Goal: Find contact information: Obtain details needed to contact an individual or organization

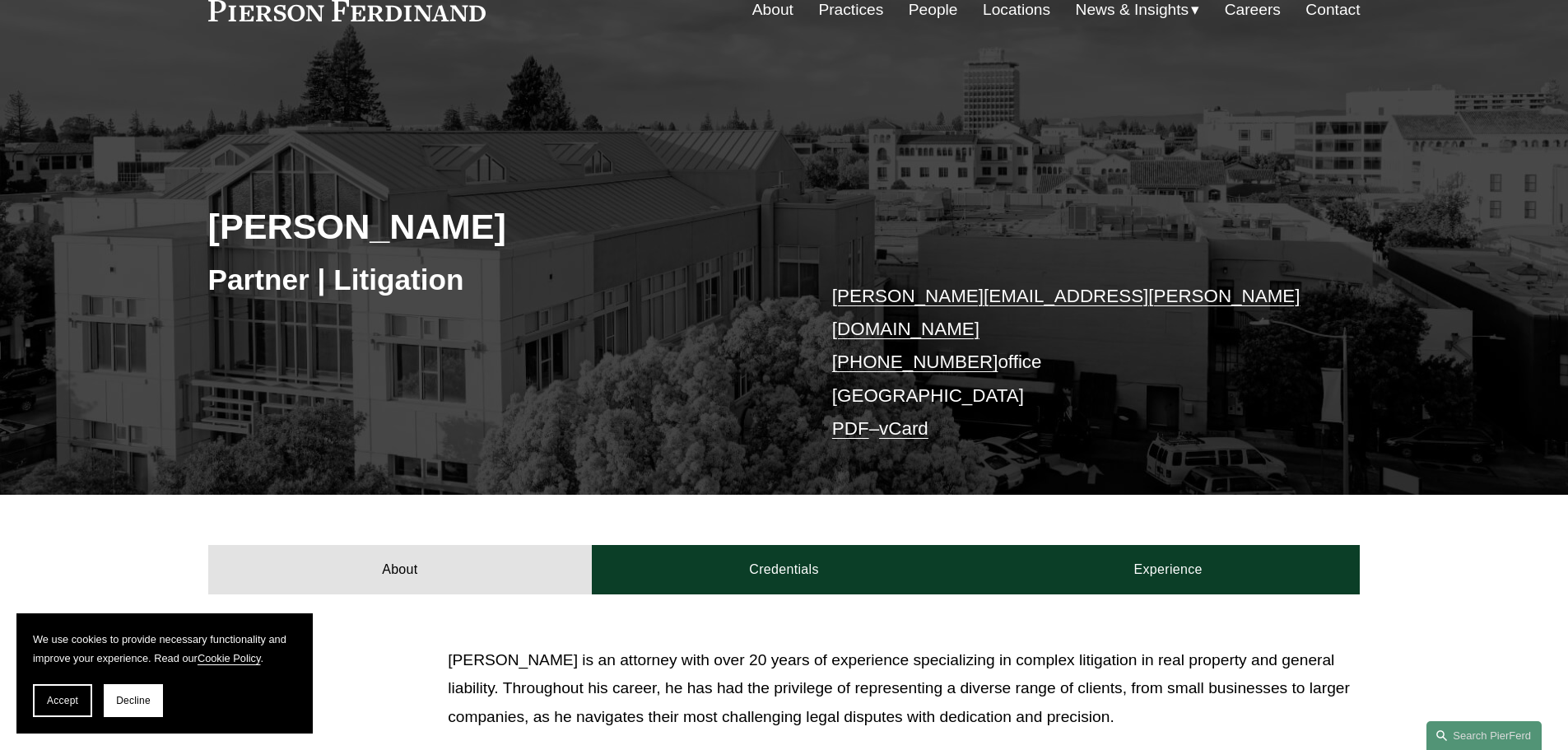
scroll to position [165, 0]
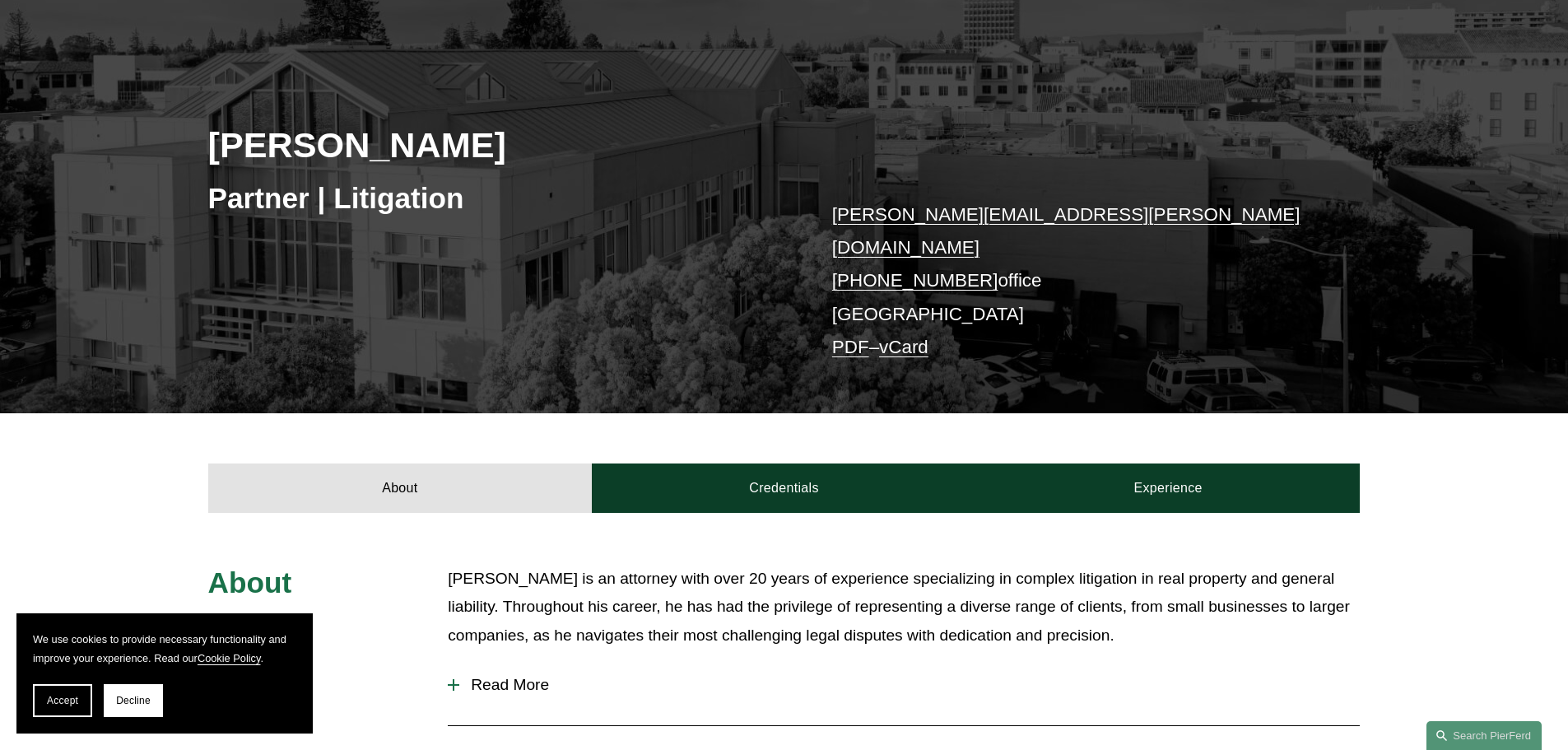
drag, startPoint x: 212, startPoint y: 149, endPoint x: 474, endPoint y: 151, distance: 262.0
click at [474, 151] on h2 "[PERSON_NAME]" at bounding box center [497, 145] width 577 height 43
copy h2 "[PERSON_NAME]"
drag, startPoint x: 1016, startPoint y: 247, endPoint x: 858, endPoint y: 245, distance: 158.0
click at [858, 245] on p "[PERSON_NAME][EMAIL_ADDRESS][PERSON_NAME][DOMAIN_NAME] [PHONE_NUMBER] office [G…" at bounding box center [1071, 281] width 480 height 167
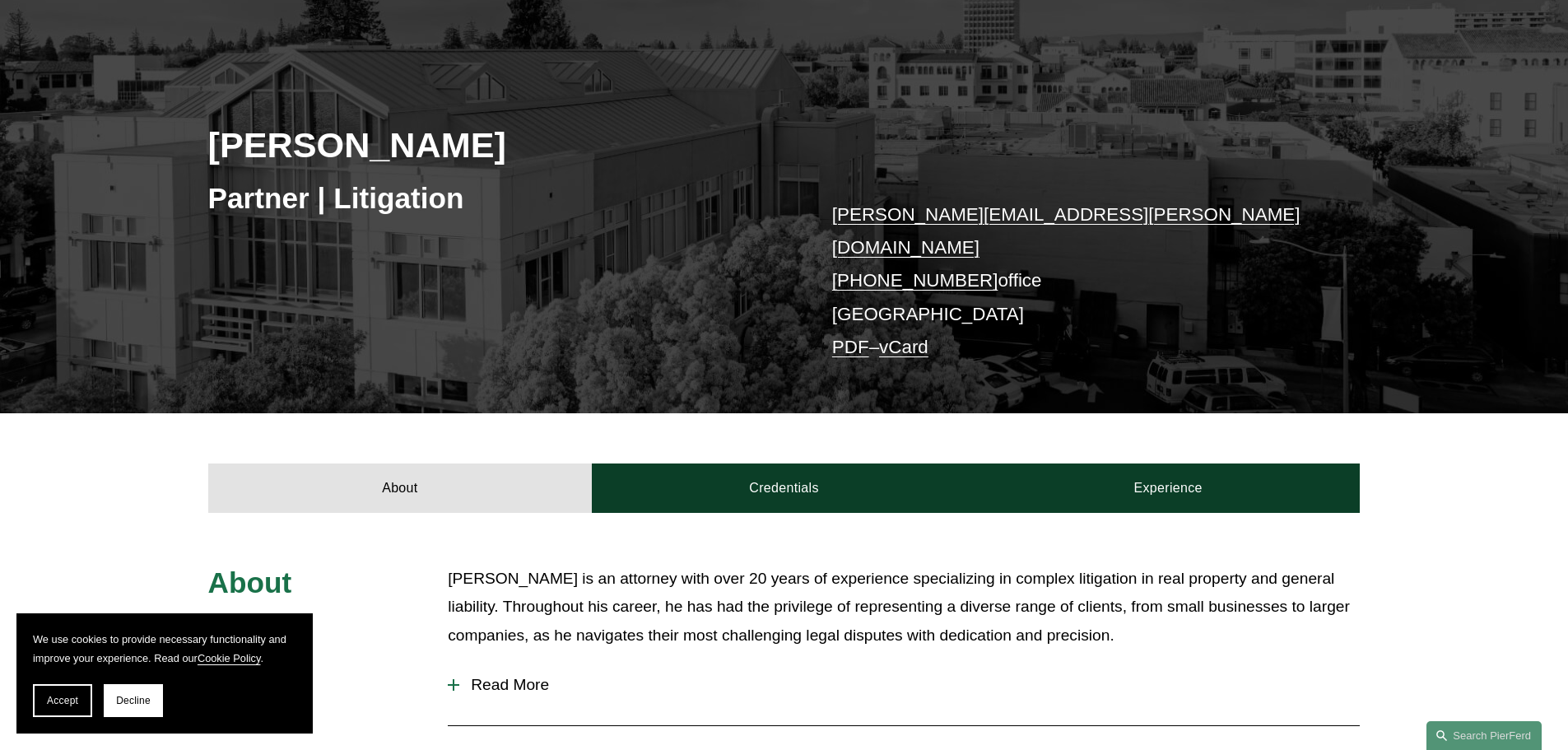
copy p "415.674.4148 office"
click at [350, 182] on h3 "Partner | Litigation" at bounding box center [497, 198] width 577 height 36
click at [410, 149] on h2 "Matthew Weiner" at bounding box center [497, 145] width 577 height 43
click at [465, 478] on link "About" at bounding box center [400, 489] width 384 height 50
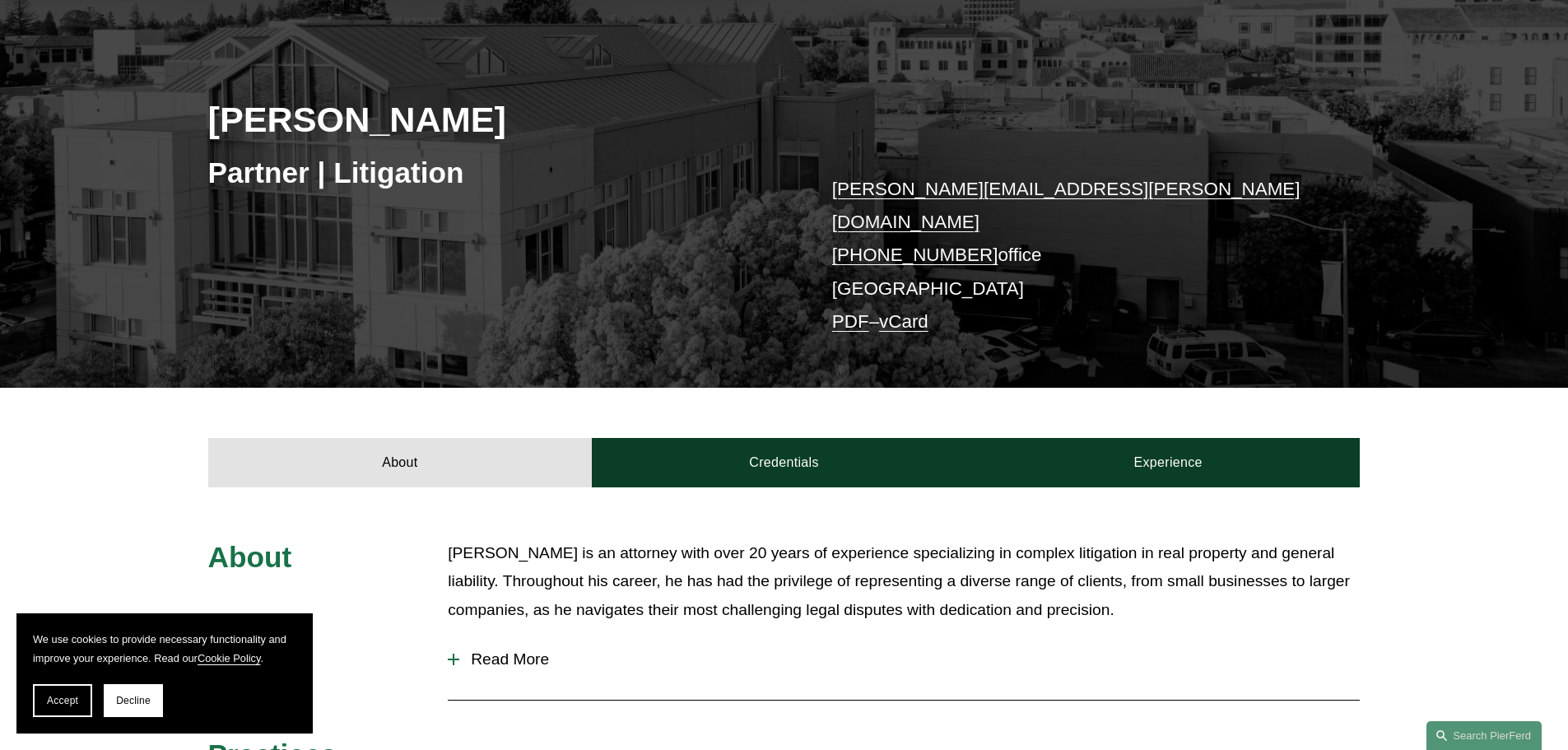
scroll to position [0, 0]
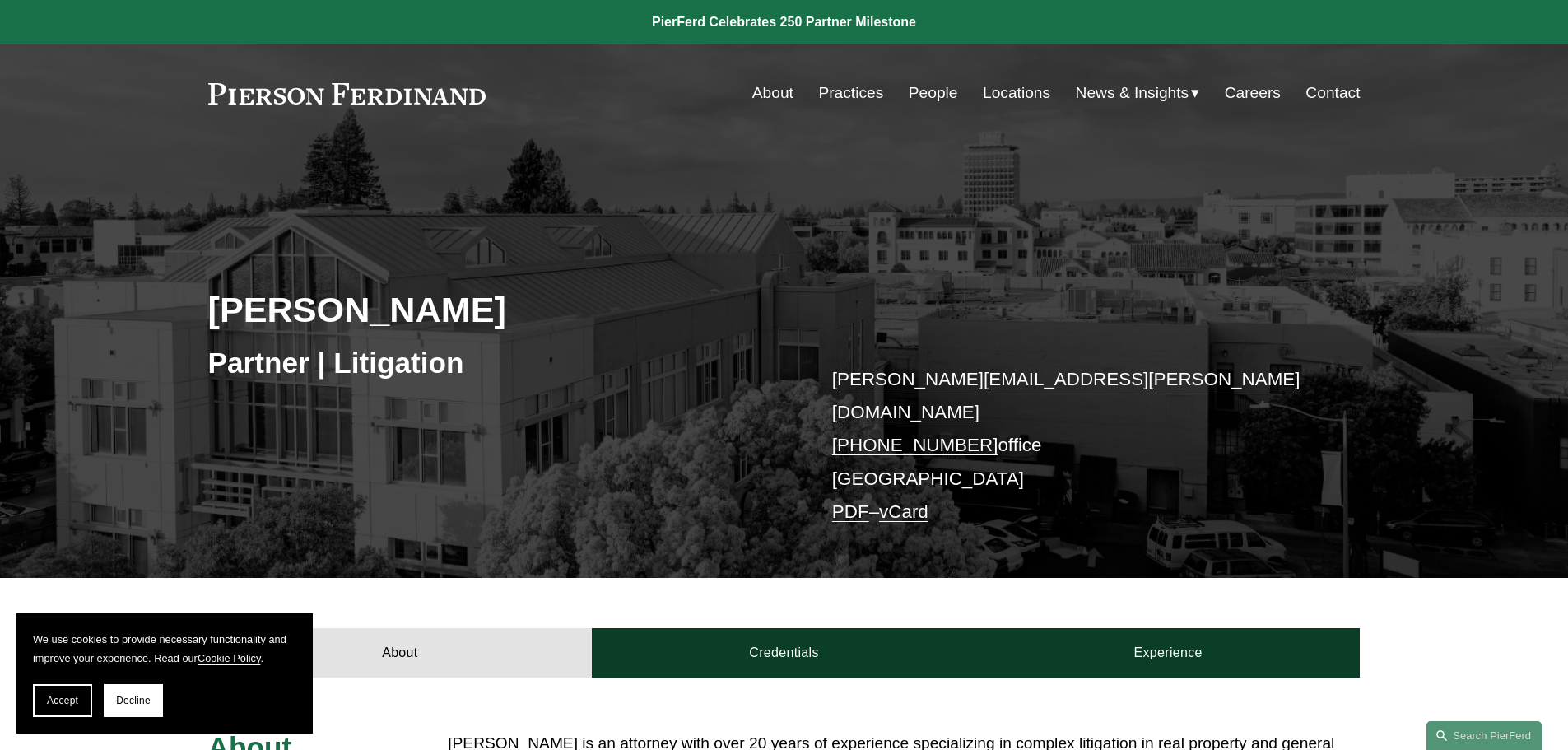
click at [780, 90] on link "About" at bounding box center [772, 93] width 41 height 31
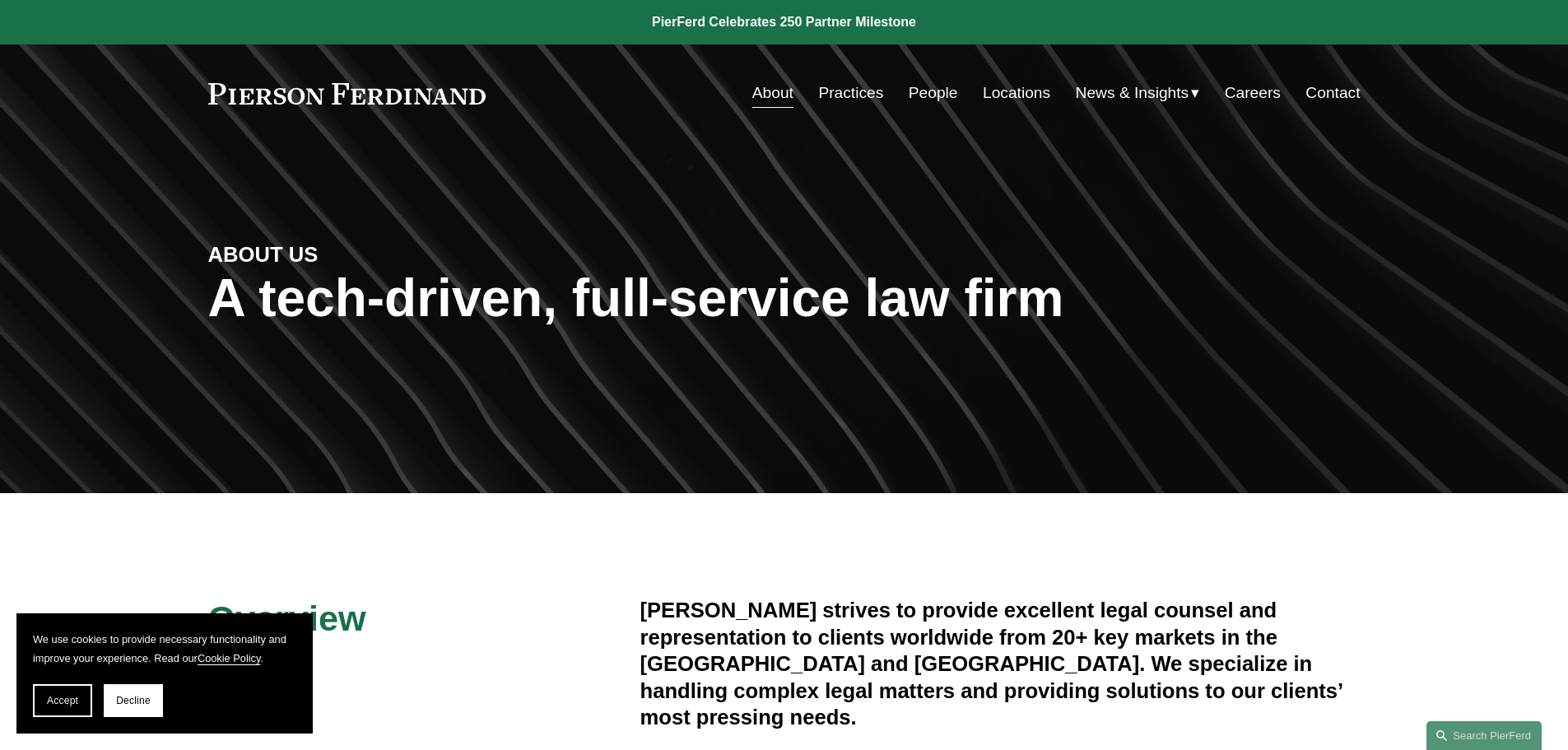
click at [1337, 99] on link "Contact" at bounding box center [1333, 93] width 54 height 31
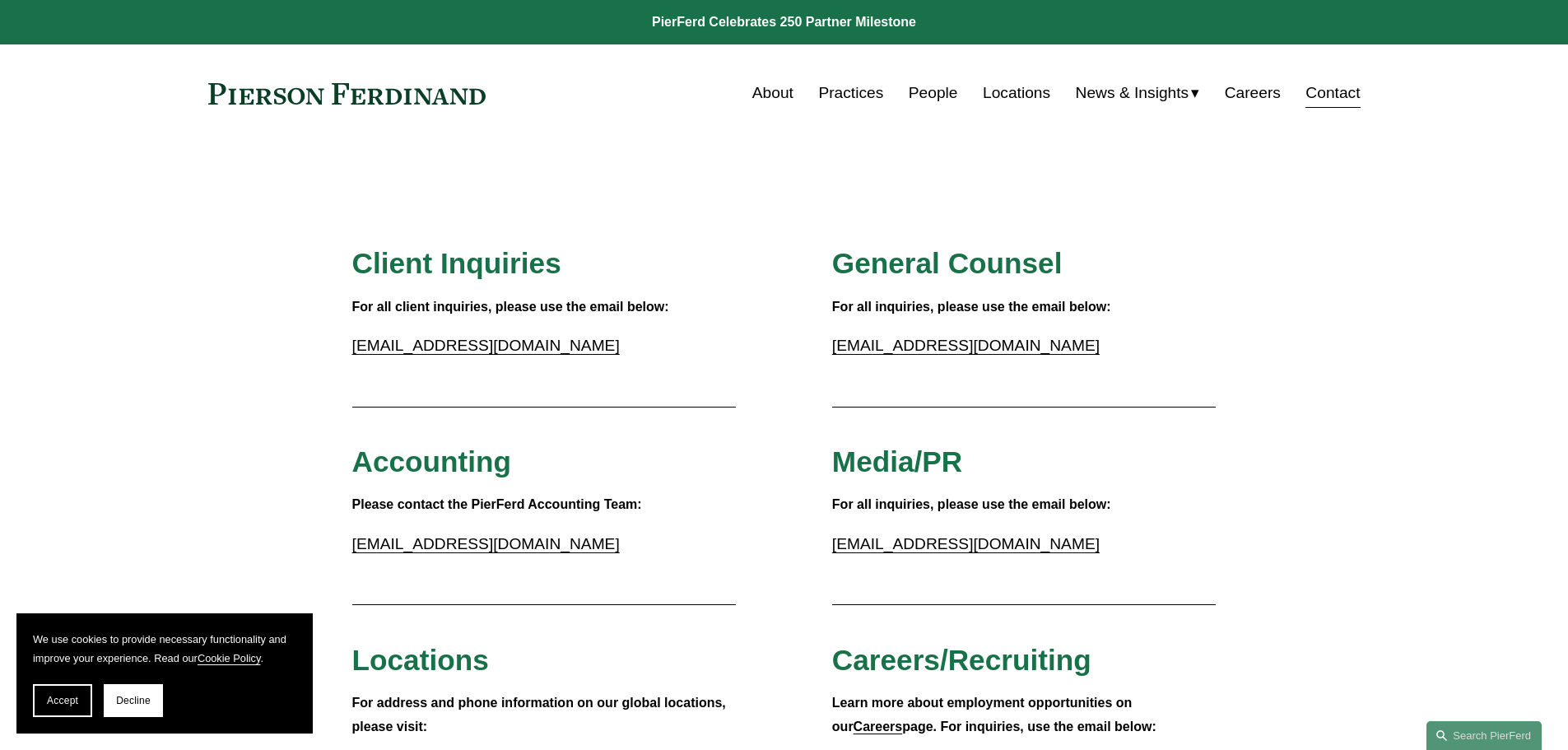
click at [1015, 81] on link "Locations" at bounding box center [1016, 93] width 68 height 31
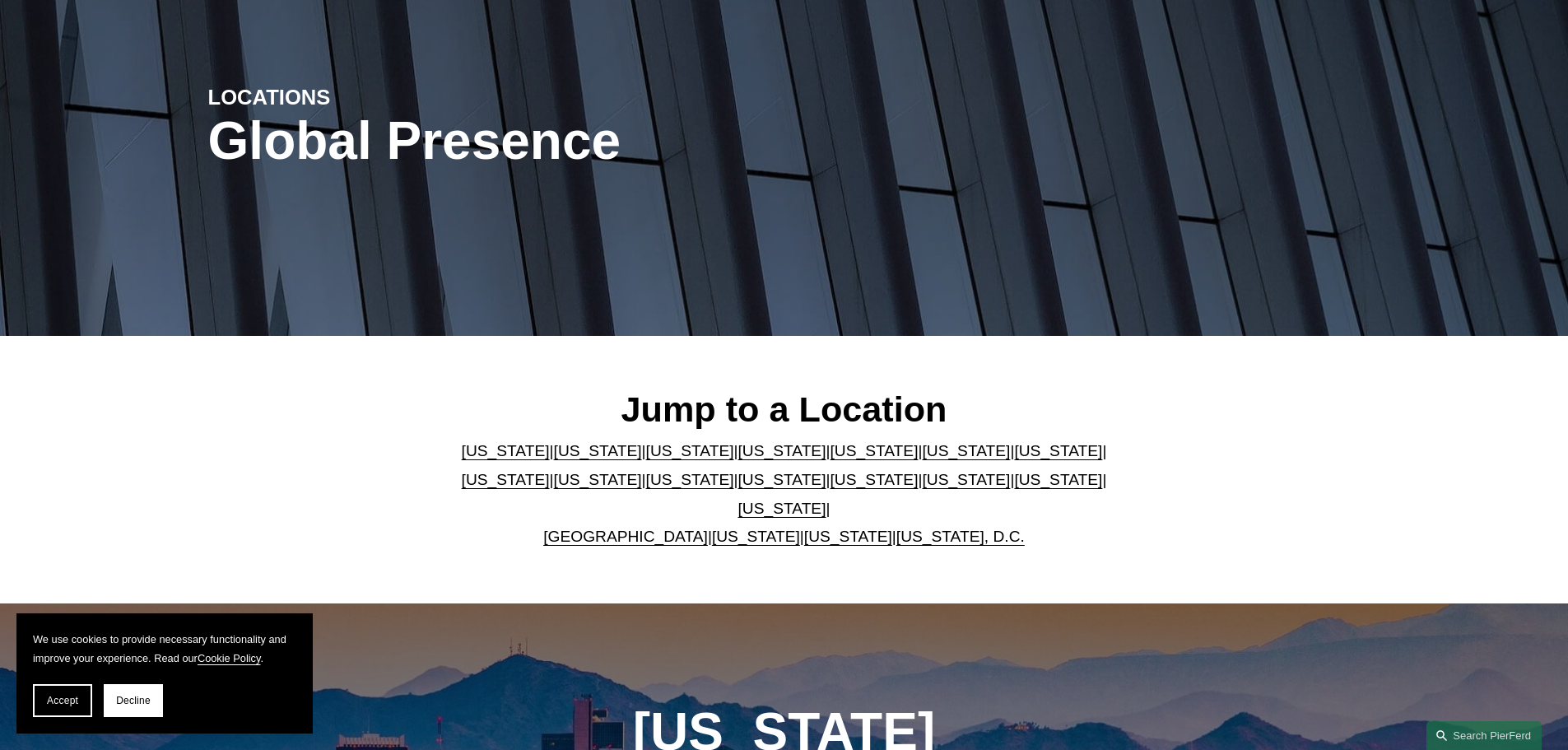
scroll to position [165, 0]
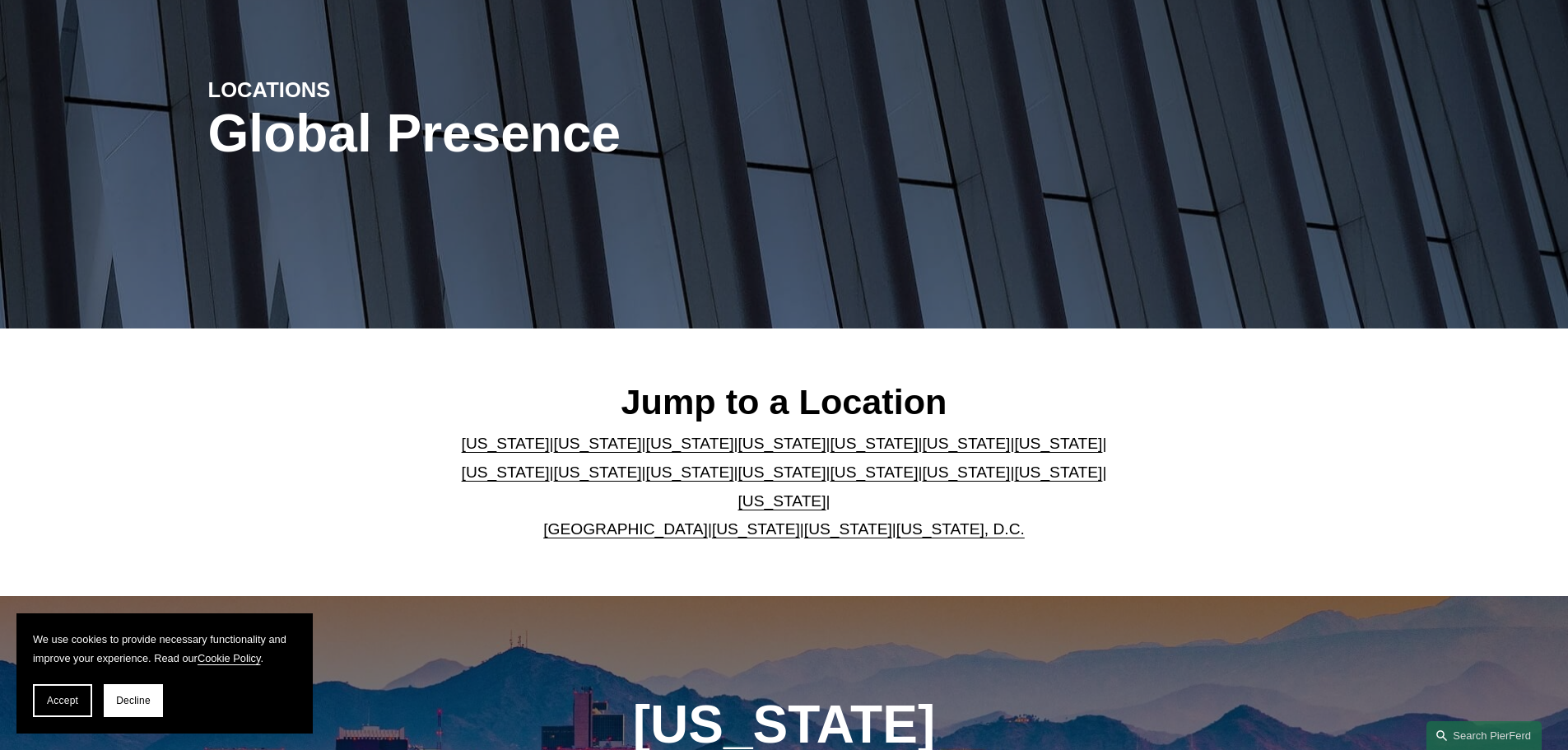
click at [559, 441] on p "Arizona | California | Colorado | Delaware | Florida | Georgia | Illinois | Mas…" at bounding box center [784, 487] width 672 height 114
click at [563, 445] on link "California" at bounding box center [597, 443] width 88 height 17
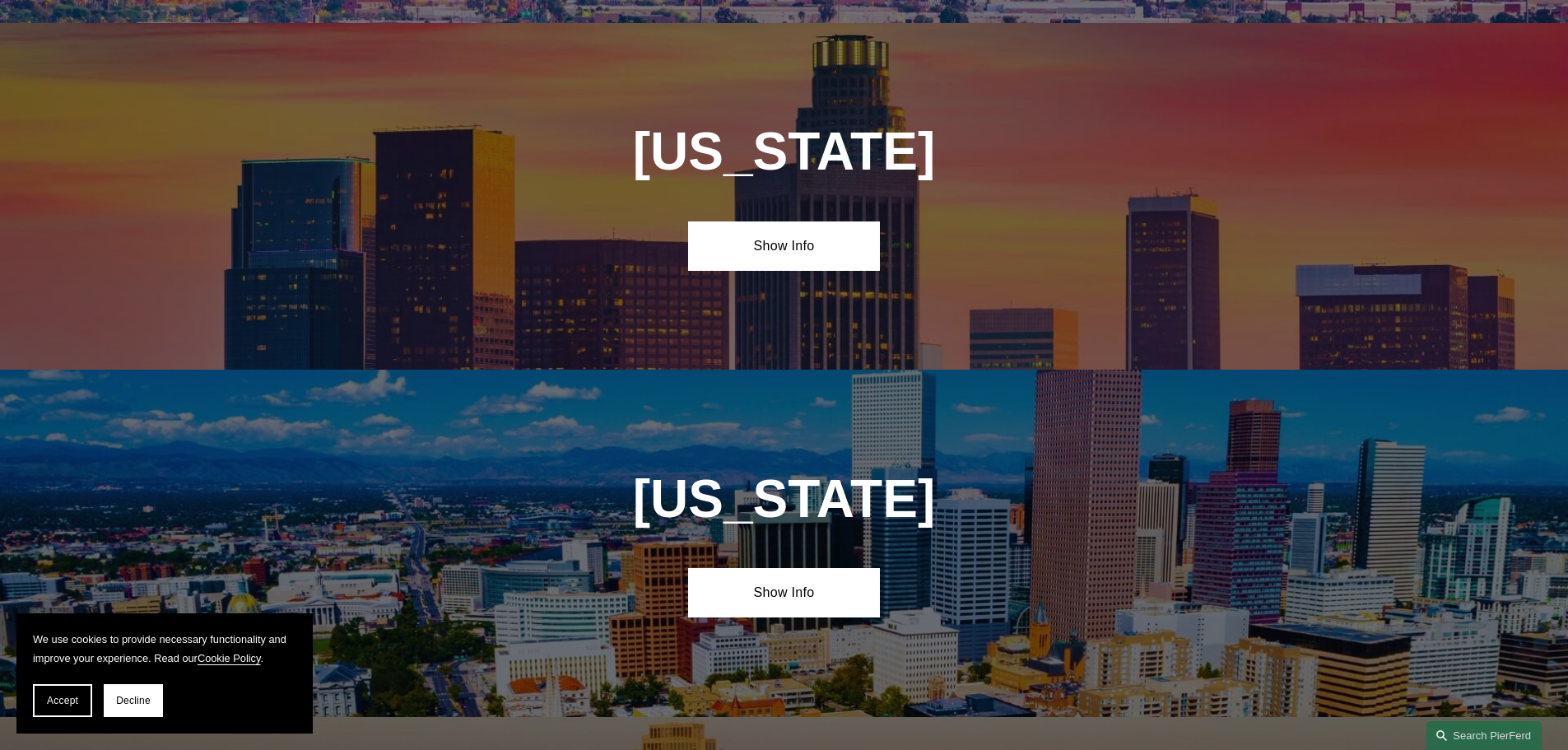
scroll to position [1094, 0]
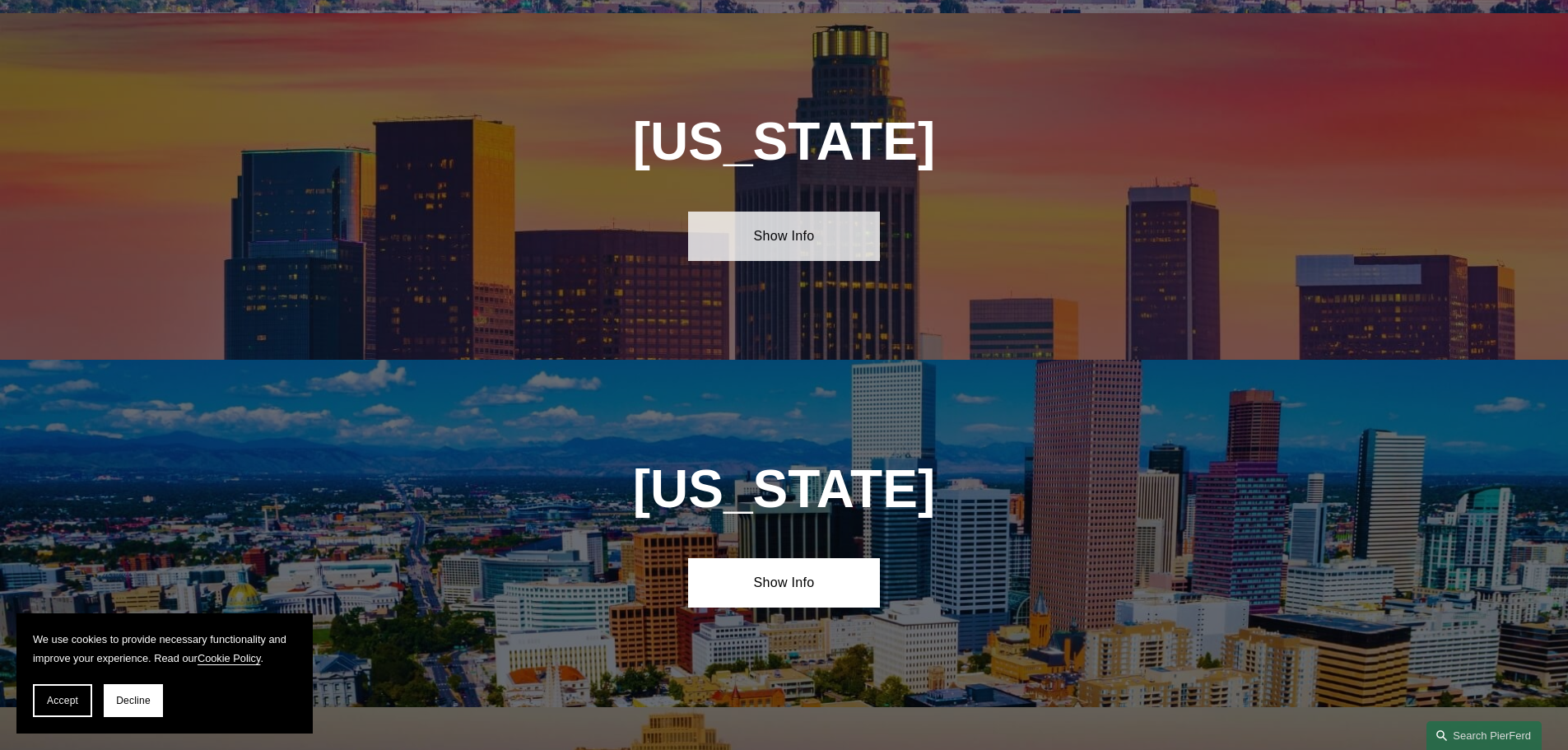
click at [812, 228] on link "Show Info" at bounding box center [784, 236] width 192 height 50
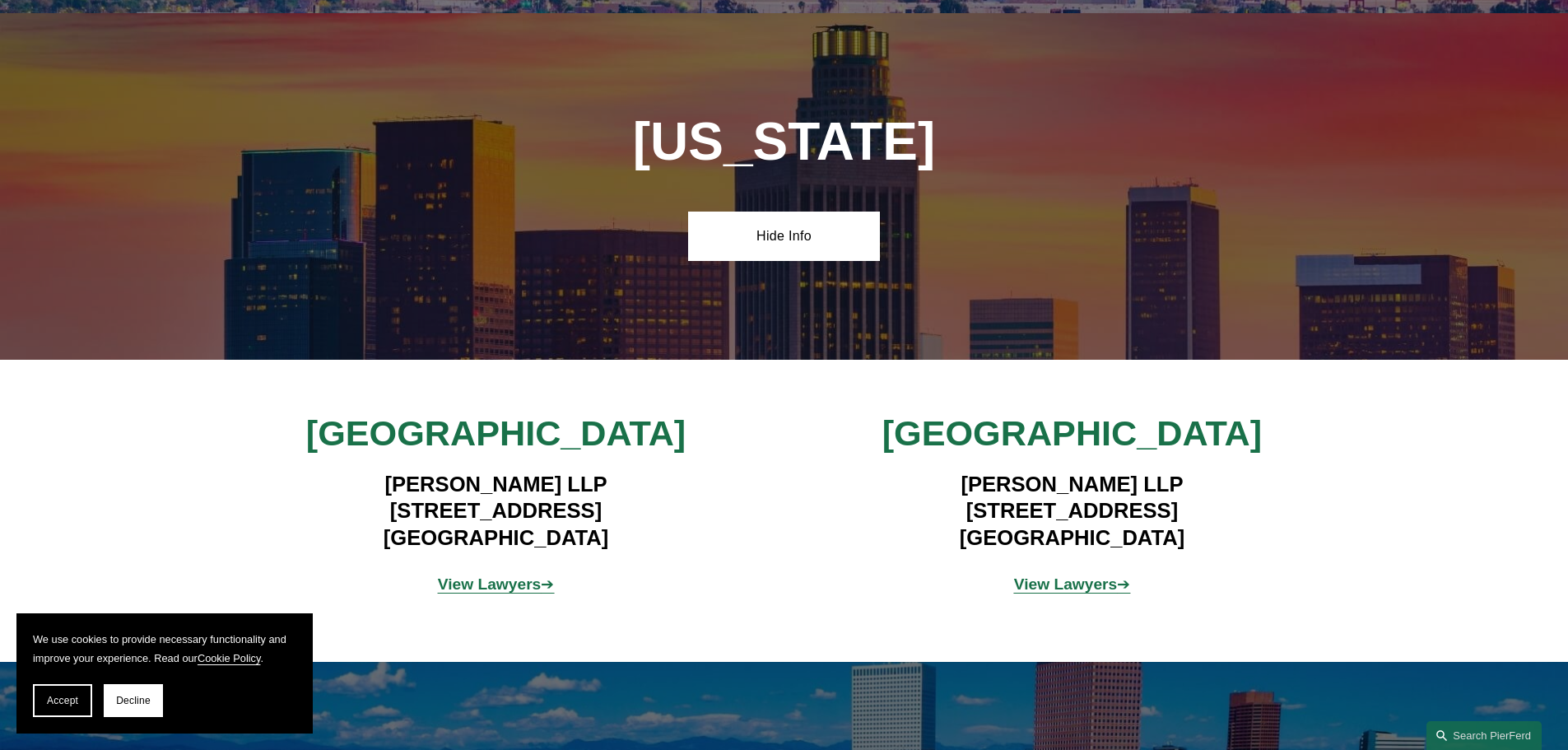
drag, startPoint x: 936, startPoint y: 492, endPoint x: 1172, endPoint y: 529, distance: 238.9
click at [1172, 529] on h4 "Pierson Ferdinand LLP 2100 Geng Road, Suite 210 Palo Alto, CA 94303" at bounding box center [1071, 511] width 480 height 80
copy h4 "2100 Geng Road, Suite 210 Palo Alto, CA 94303"
drag, startPoint x: 950, startPoint y: 467, endPoint x: 1167, endPoint y: 529, distance: 225.7
click at [1167, 529] on h4 "Pierson Ferdinand LLP 2100 Geng Road, Suite 210 Palo Alto, CA 94303" at bounding box center [1071, 511] width 480 height 80
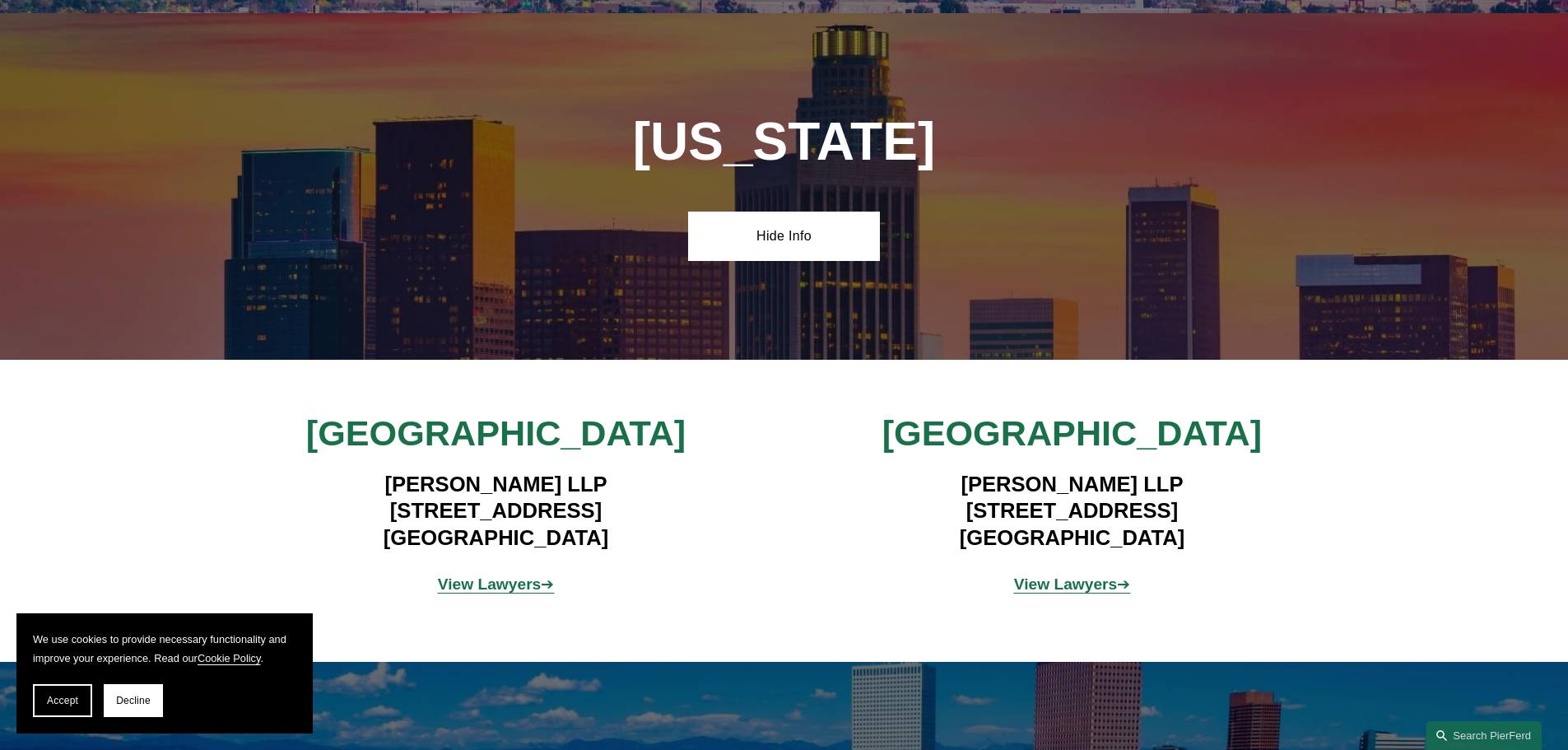
copy h4 "Pierson Ferdinand LLP 2100 Geng Road, Suite 210 Palo Alto, CA 94303"
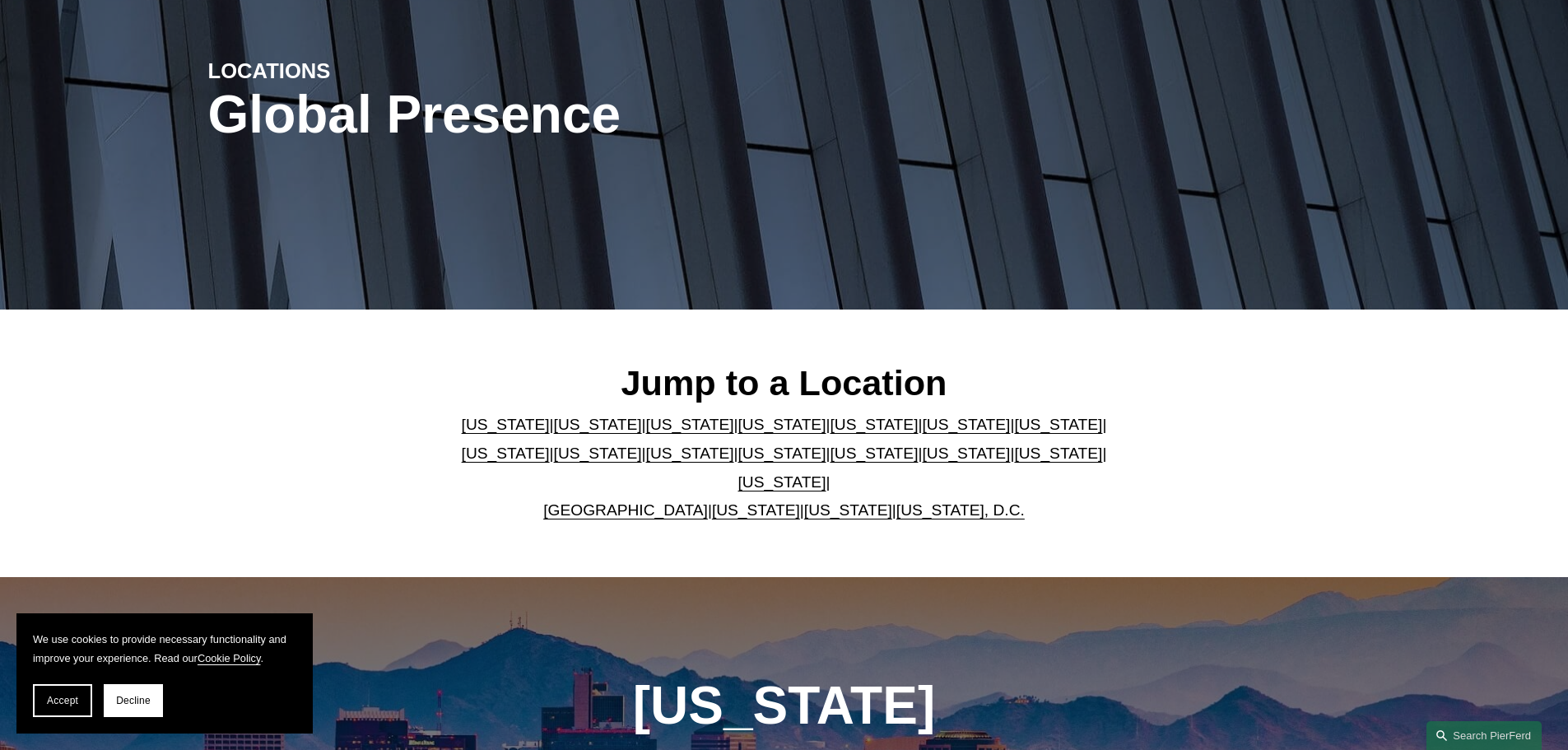
scroll to position [165, 0]
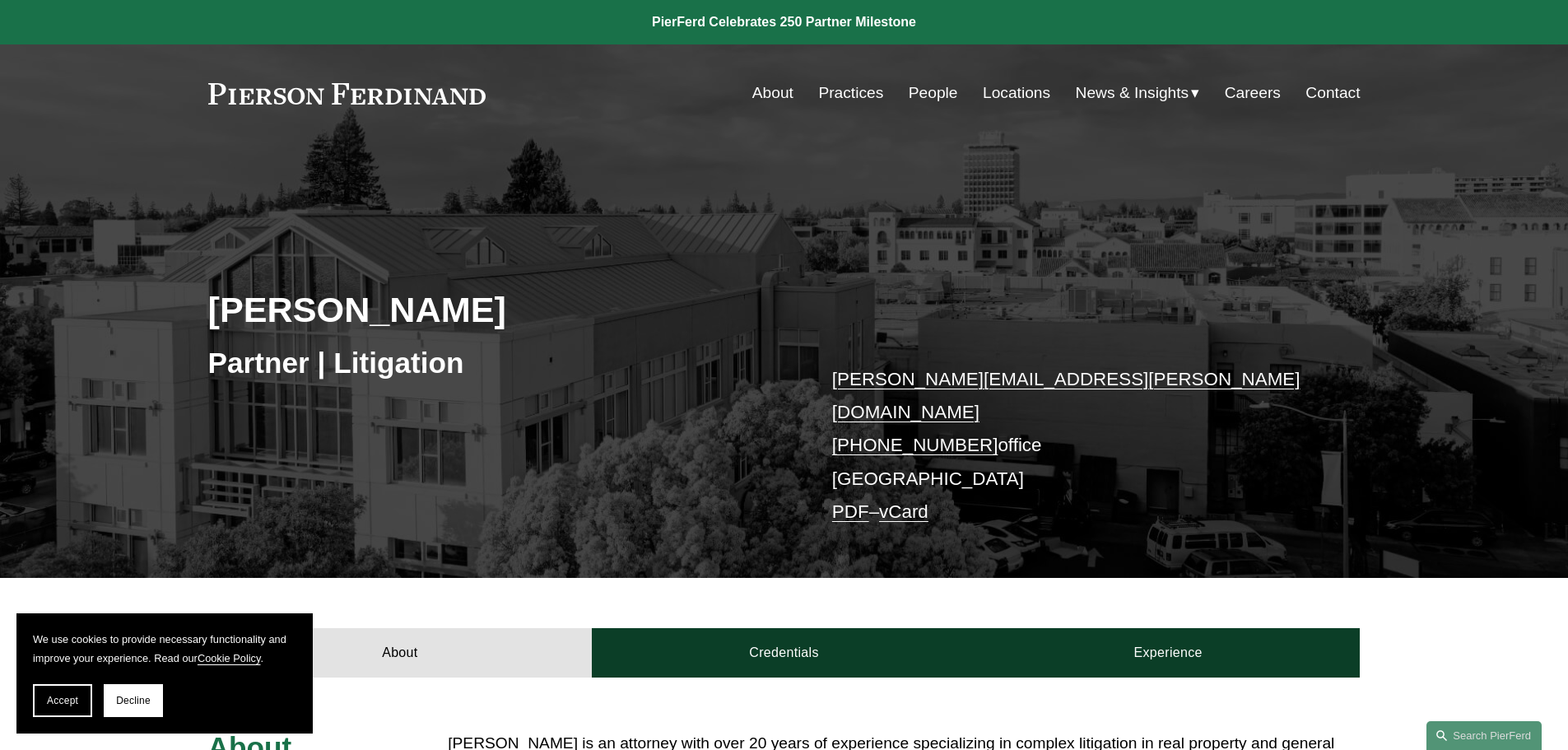
drag, startPoint x: 1029, startPoint y: 413, endPoint x: 859, endPoint y: 410, distance: 170.0
click at [859, 410] on p "[PERSON_NAME][EMAIL_ADDRESS][PERSON_NAME][DOMAIN_NAME] [PHONE_NUMBER] office [G…" at bounding box center [1071, 446] width 480 height 167
copy p "415.674.4148 office"
